Goal: Task Accomplishment & Management: Complete application form

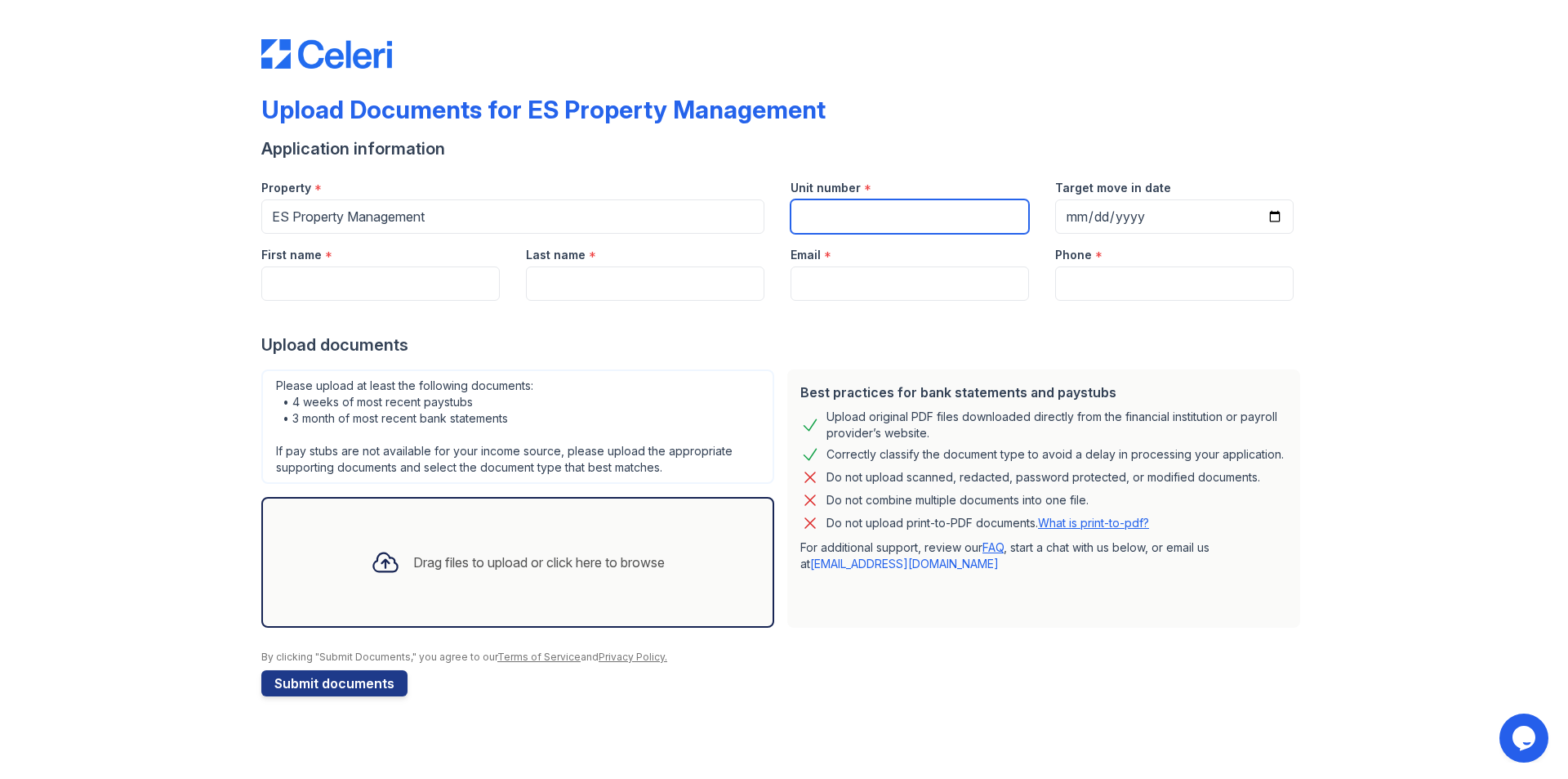
click at [864, 224] on input "Unit number" at bounding box center [909, 216] width 238 height 34
type input "[STREET_ADDRESS]"
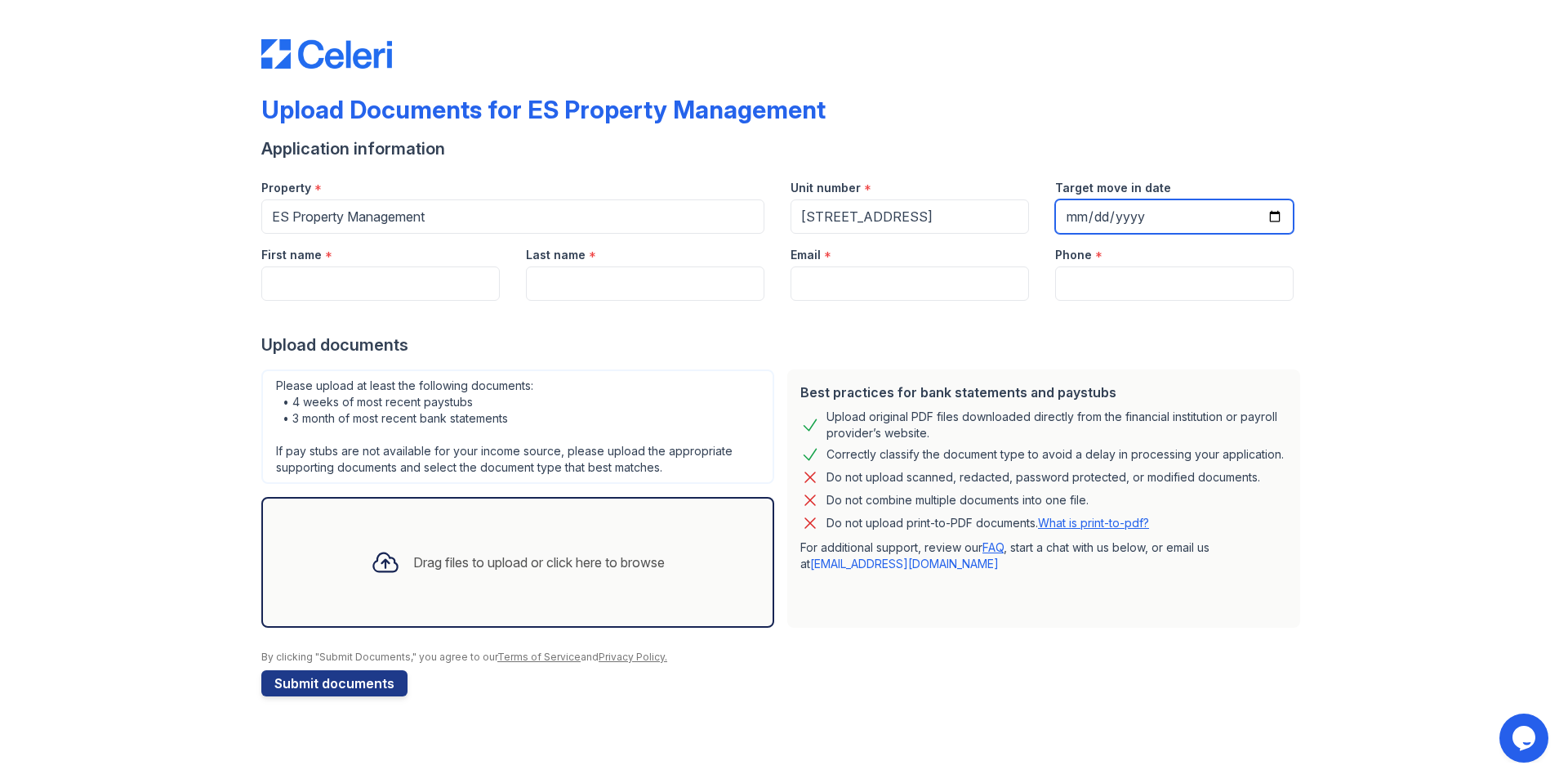
click at [1276, 221] on input "Target move in date" at bounding box center [1174, 216] width 238 height 34
type input "[DATE]"
click at [422, 282] on input "First name" at bounding box center [381, 283] width 238 height 34
type input "[PERSON_NAME]"
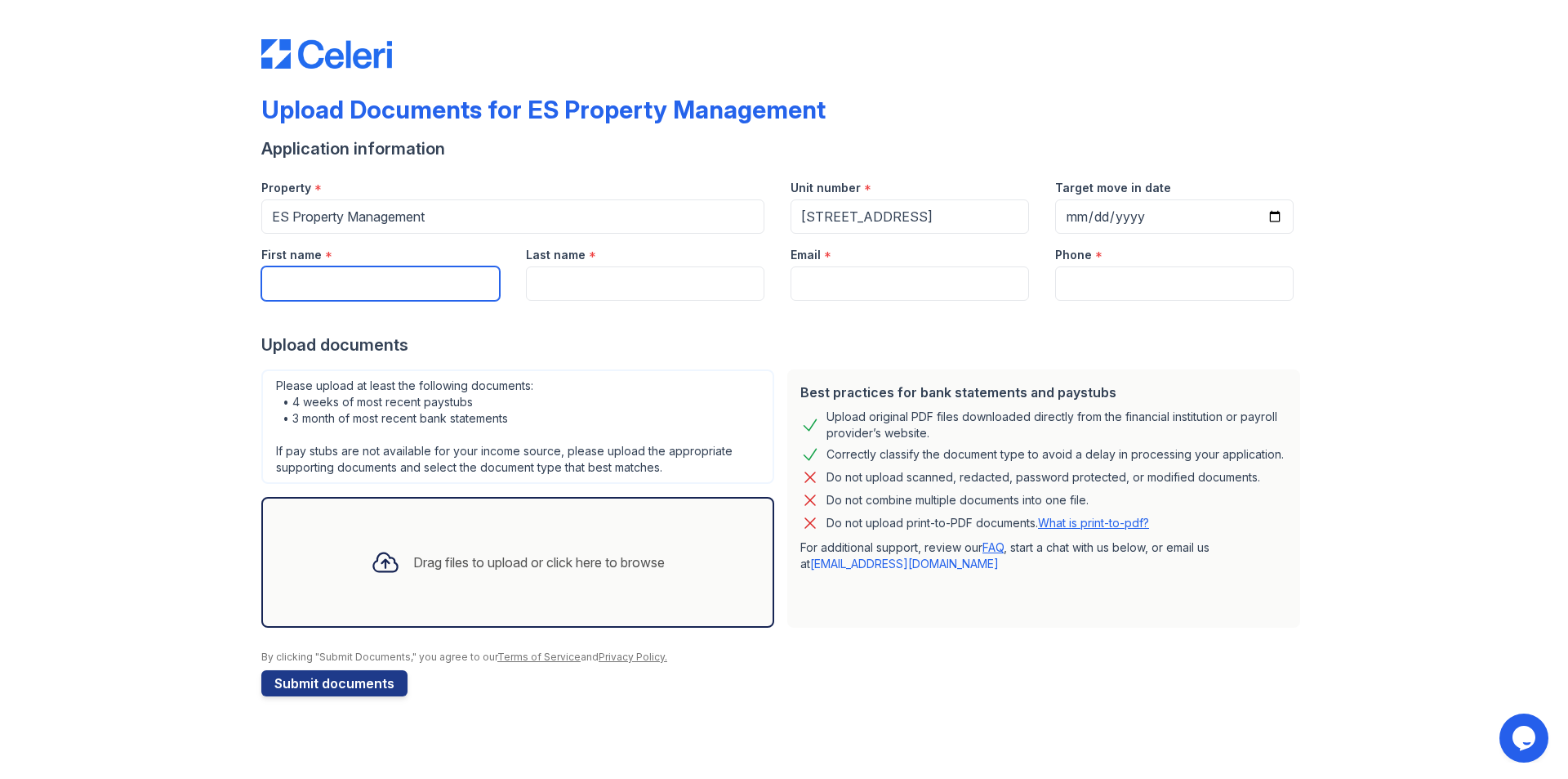
type input "[PERSON_NAME][EMAIL_ADDRESS][DOMAIN_NAME]"
type input "3175567939"
click at [501, 562] on div "Drag files to upload or click here to browse" at bounding box center [539, 562] width 251 height 20
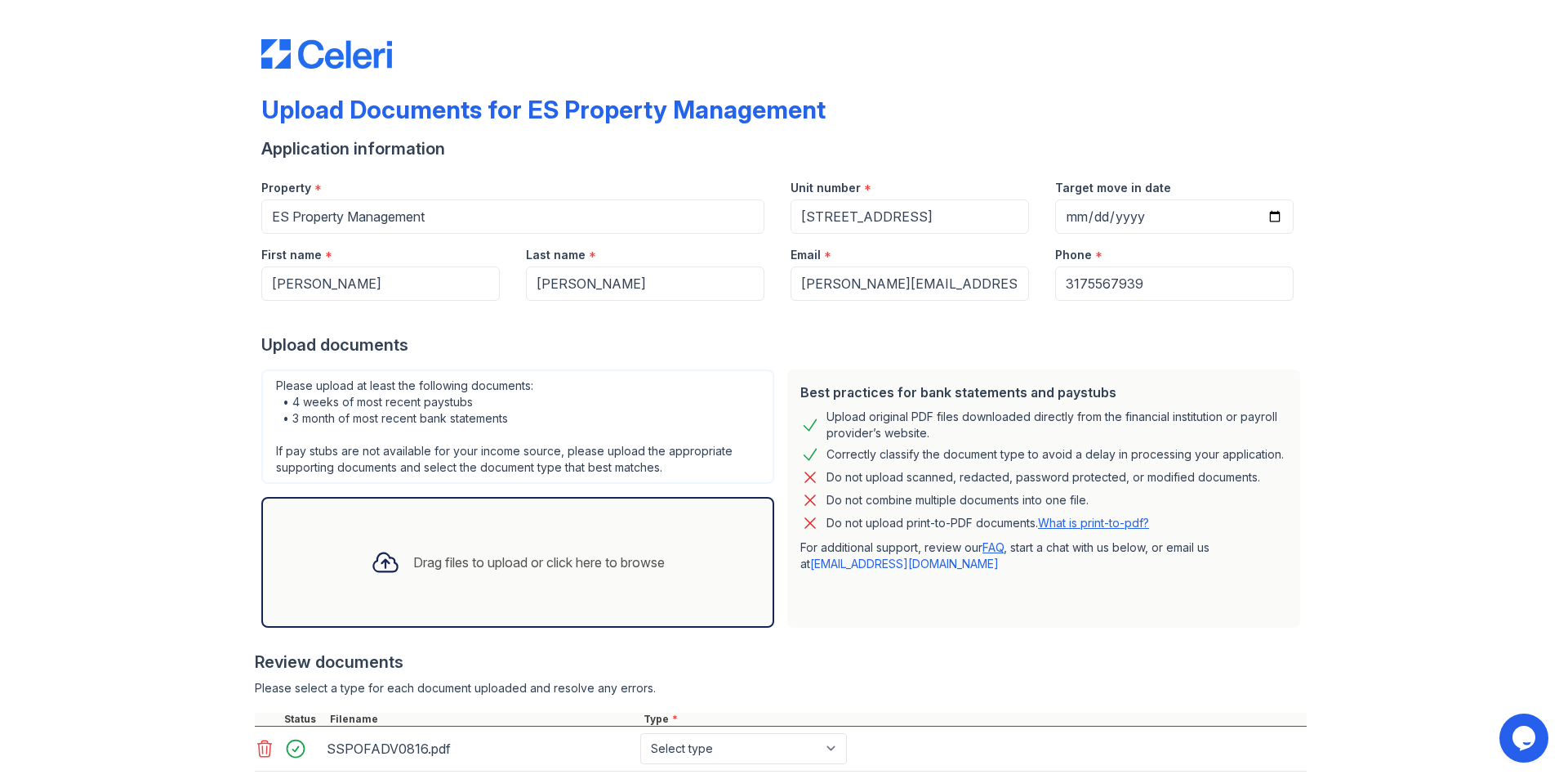
click at [463, 562] on div "Drag files to upload or click here to browse" at bounding box center [539, 562] width 251 height 20
click at [481, 564] on div "Drag files to upload or click here to browse" at bounding box center [539, 562] width 251 height 20
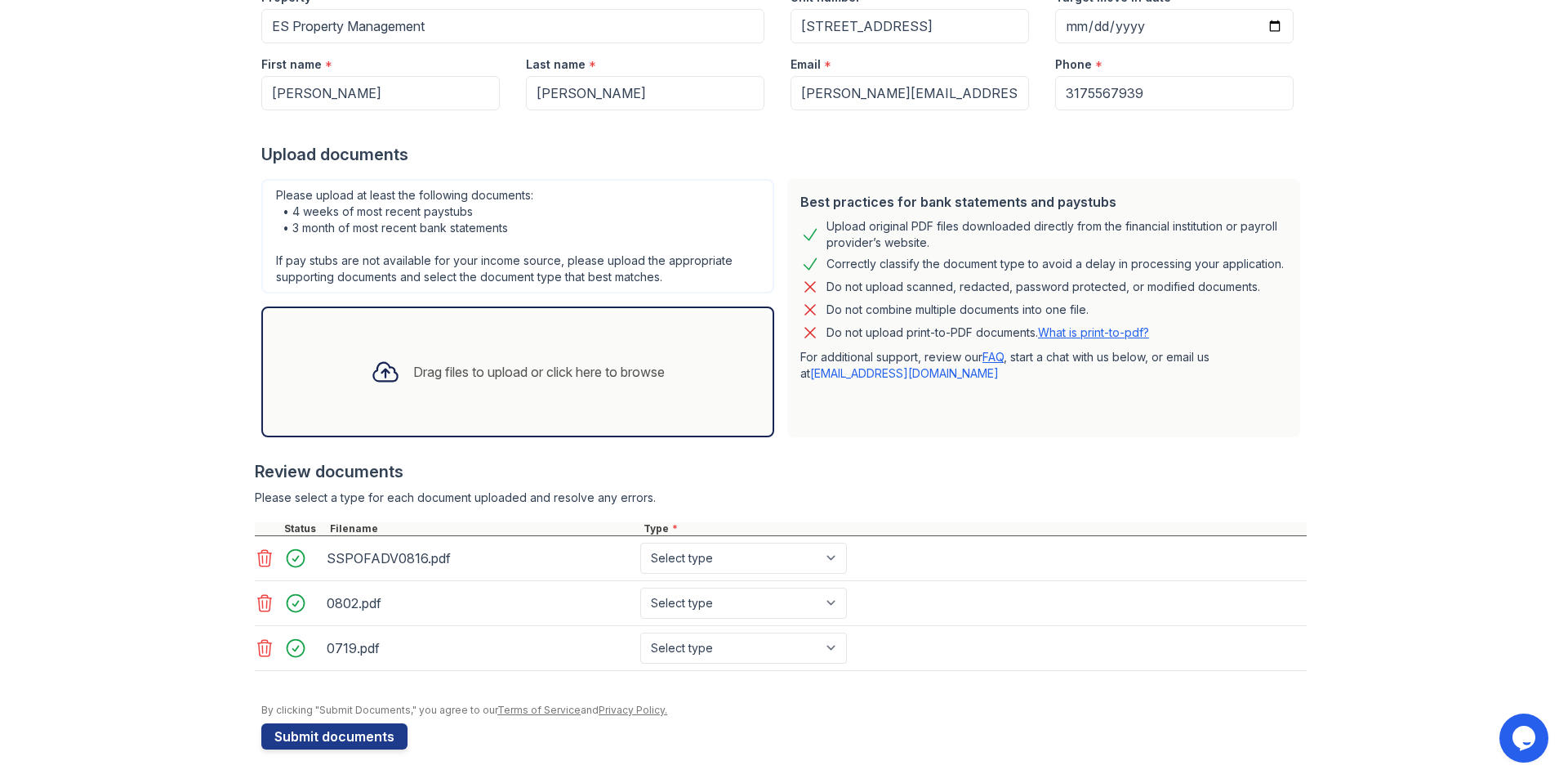
scroll to position [193, 0]
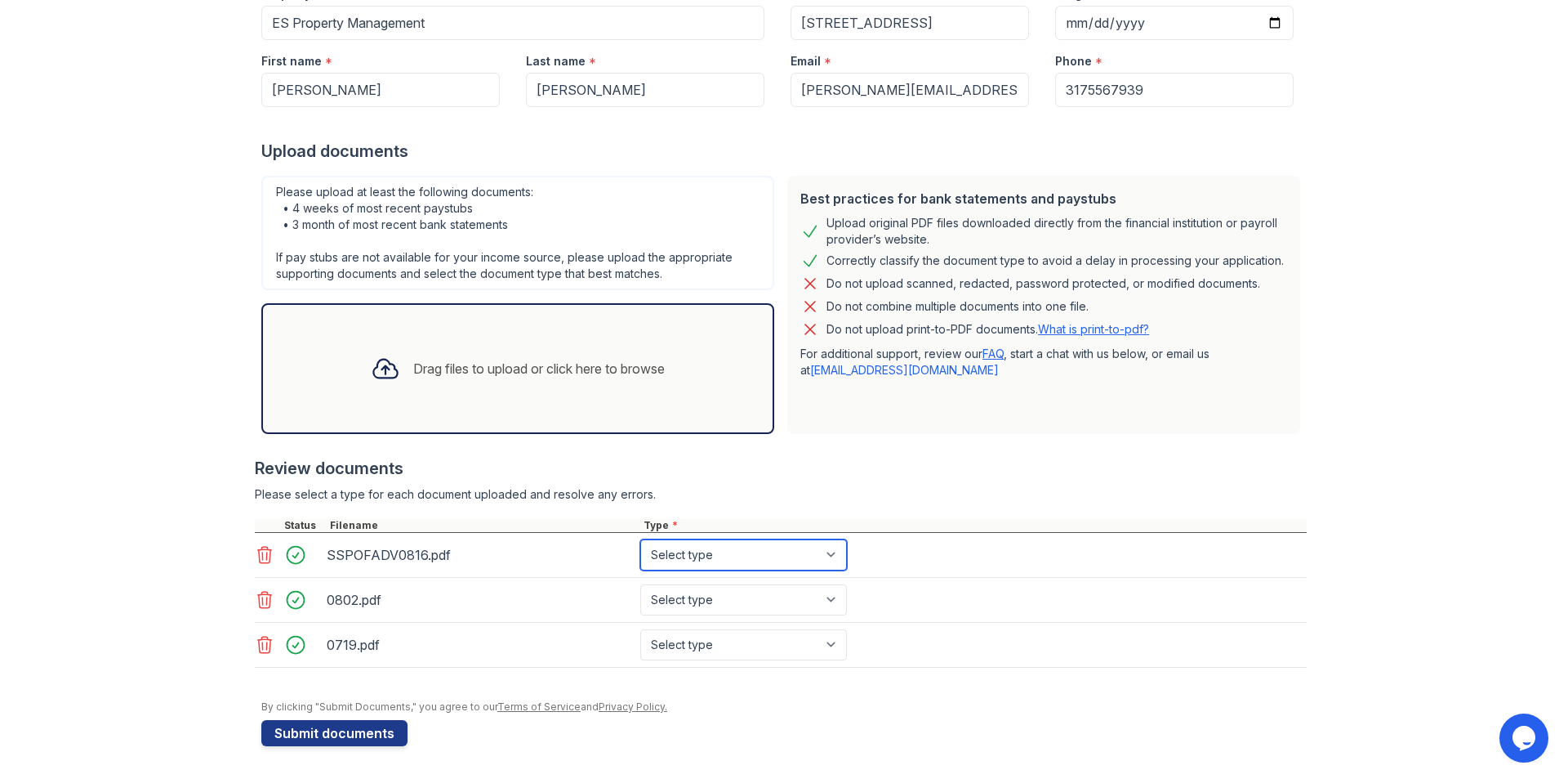
click at [768, 565] on select "Select type Paystub Bank Statement Offer Letter Tax Documents Benefit Award Let…" at bounding box center [744, 554] width 207 height 31
select select "paystub"
click at [640, 539] on select "Select type Paystub Bank Statement Offer Letter Tax Documents Benefit Award Let…" at bounding box center [744, 554] width 207 height 31
click at [753, 597] on select "Select type Paystub Bank Statement Offer Letter Tax Documents Benefit Award Let…" at bounding box center [744, 599] width 207 height 31
select select "paystub"
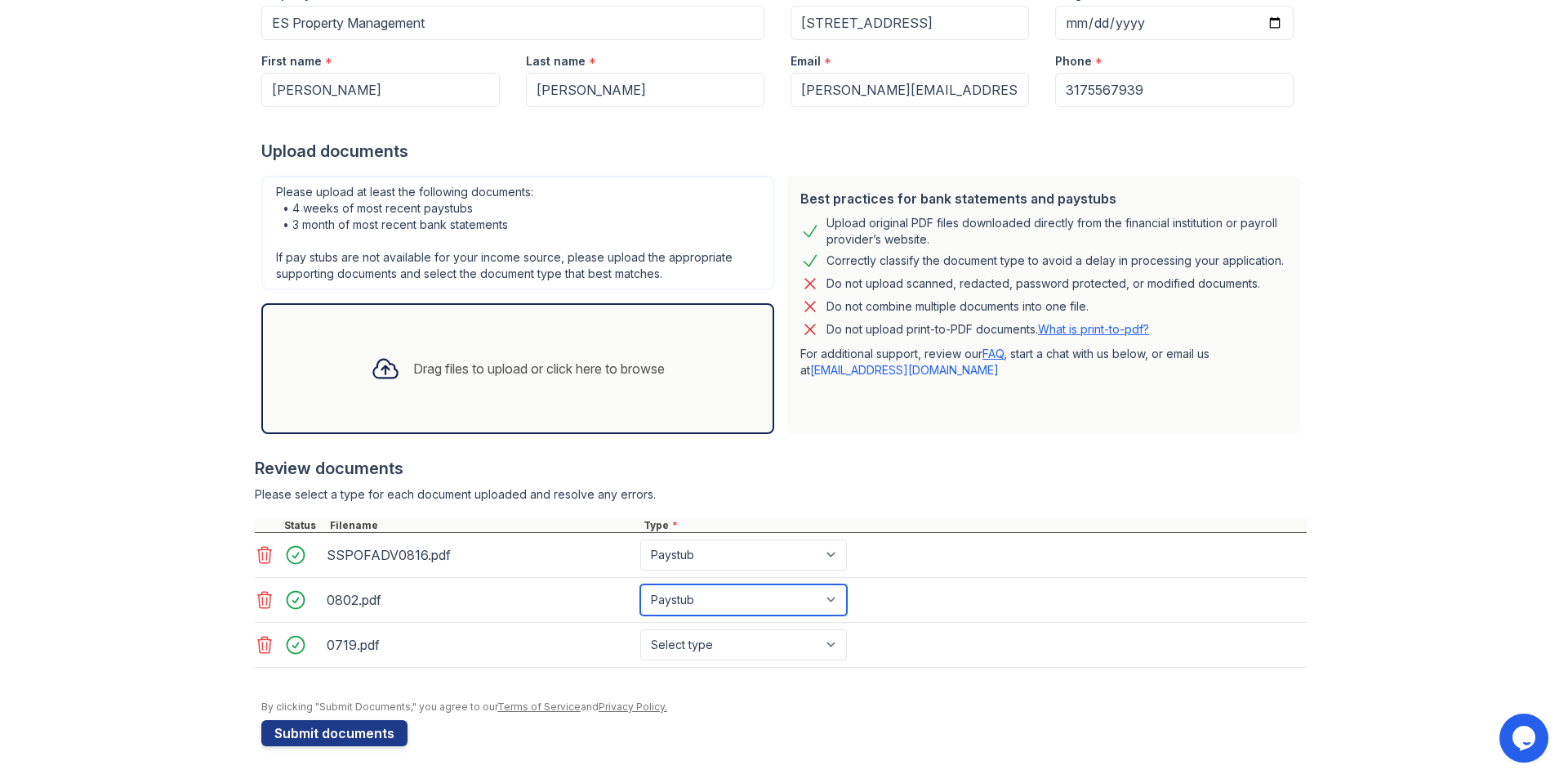
click at [640, 584] on select "Select type Paystub Bank Statement Offer Letter Tax Documents Benefit Award Let…" at bounding box center [744, 599] width 207 height 31
click at [724, 641] on select "Select type Paystub Bank Statement Offer Letter Tax Documents Benefit Award Let…" at bounding box center [744, 644] width 207 height 31
select select "paystub"
click at [640, 629] on select "Select type Paystub Bank Statement Offer Letter Tax Documents Benefit Award Let…" at bounding box center [744, 644] width 207 height 31
click at [814, 688] on div at bounding box center [784, 692] width 1045 height 17
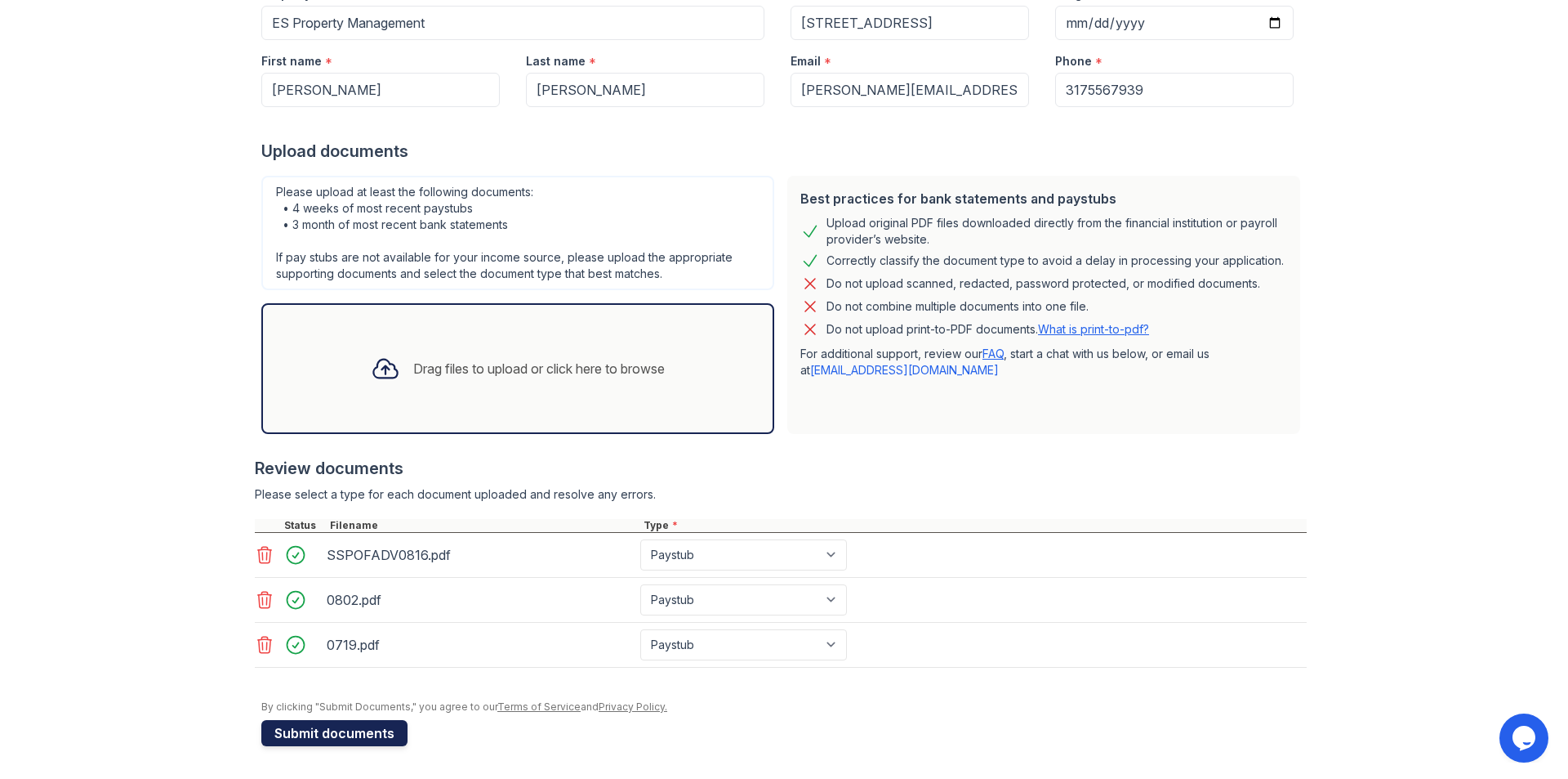
click at [362, 732] on button "Submit documents" at bounding box center [335, 732] width 147 height 26
